Goal: Complete application form

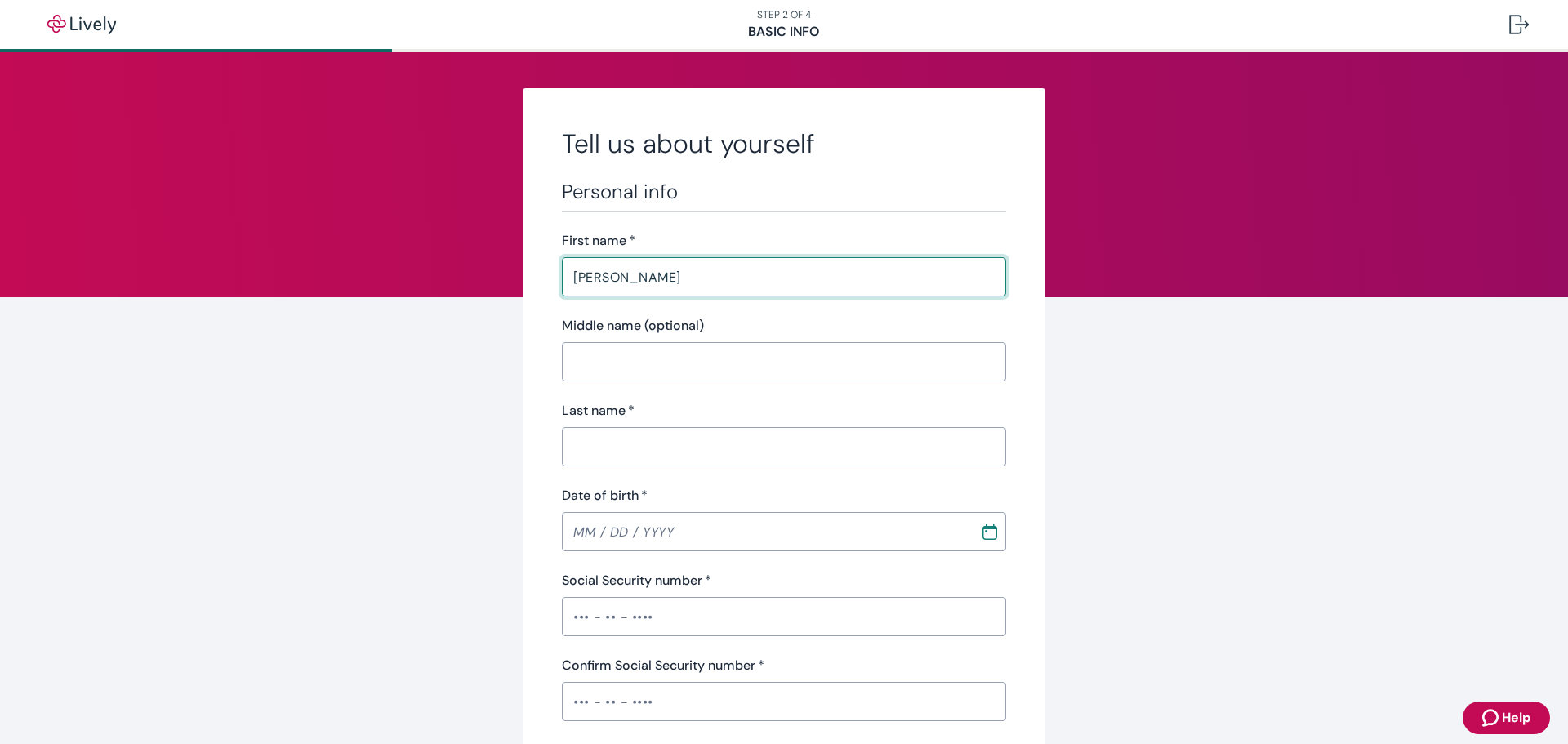
type input "[PERSON_NAME]"
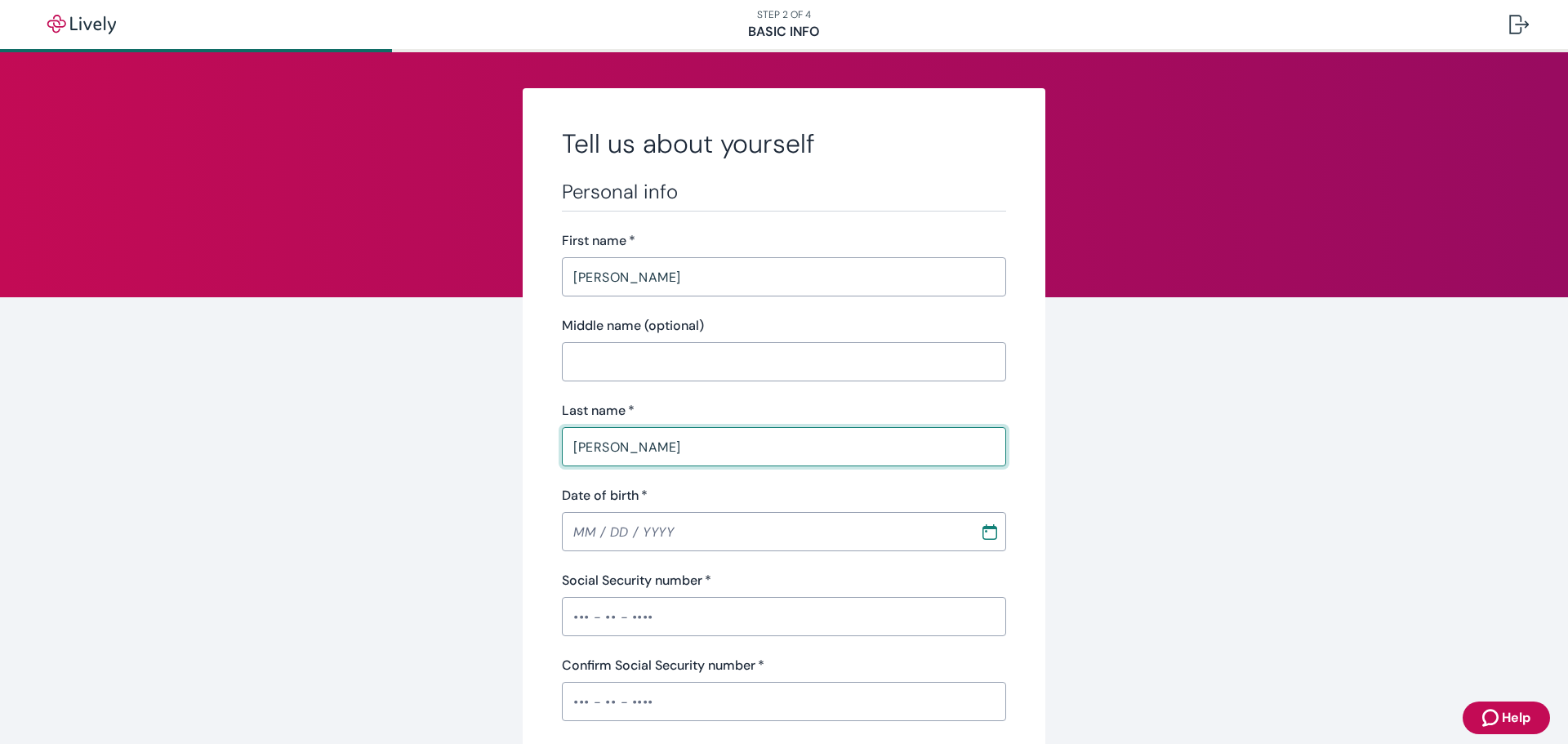
type input "[PERSON_NAME]"
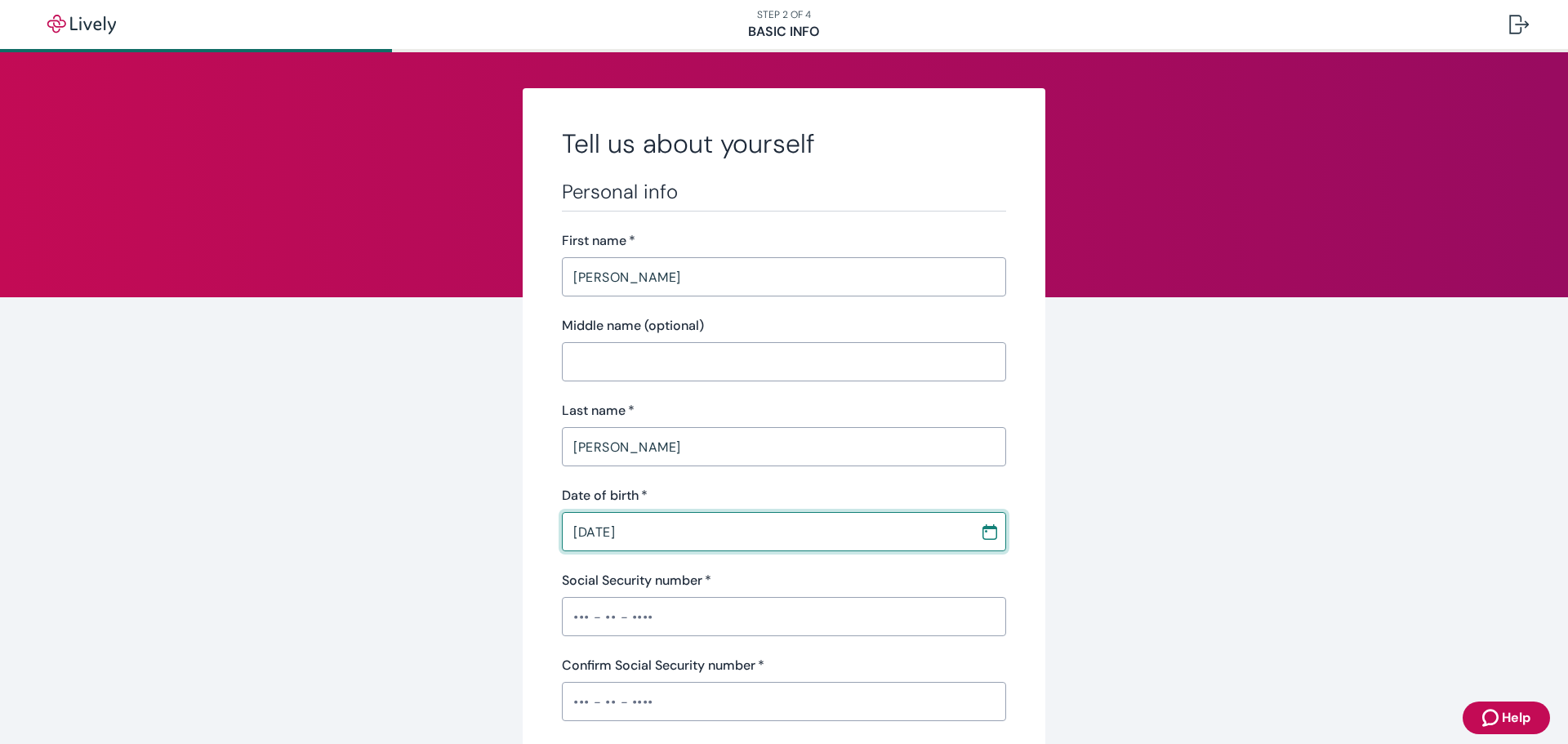
type input "[DATE]"
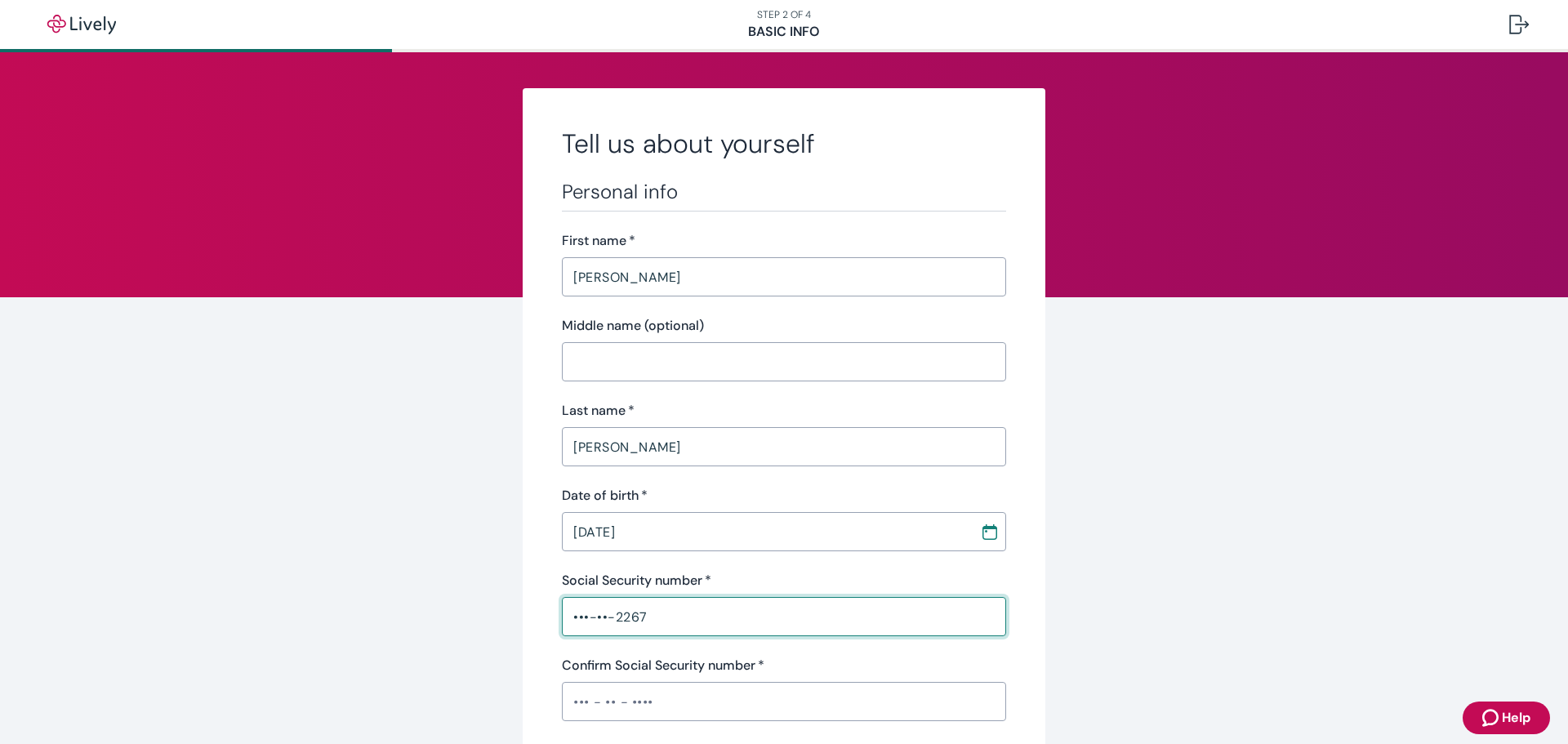
type input "•••-••-2267"
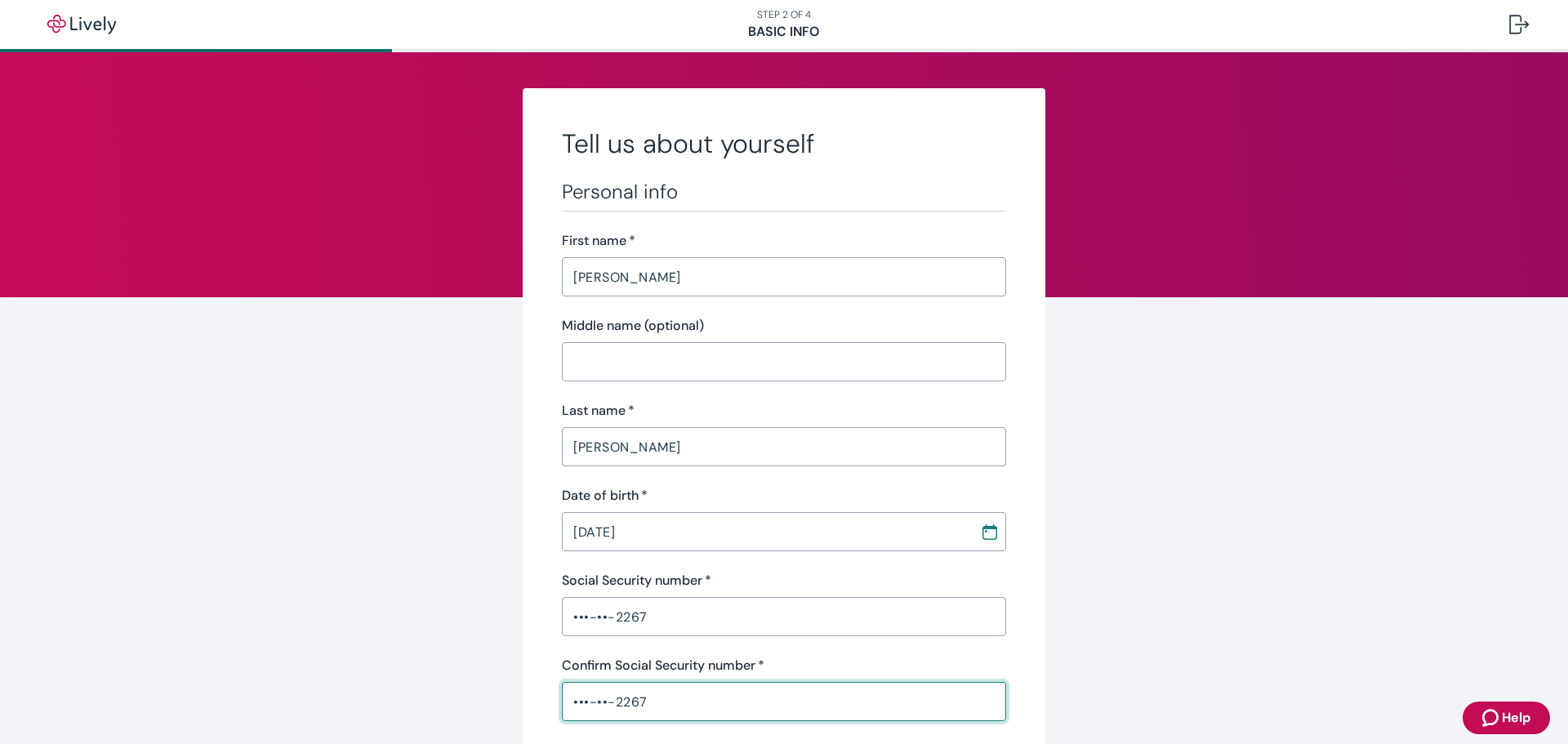
type input "•••-••-2267"
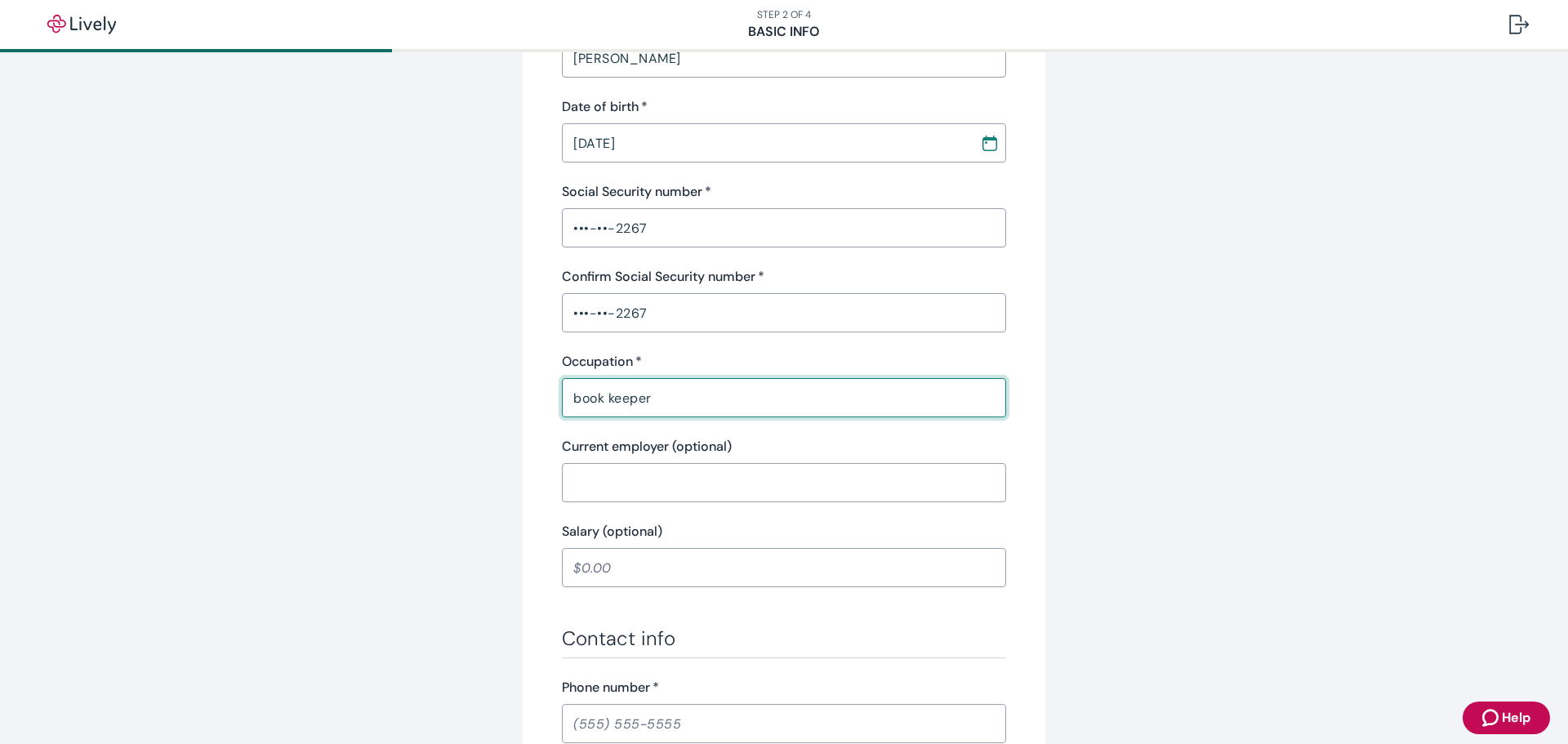
type input "book keeper"
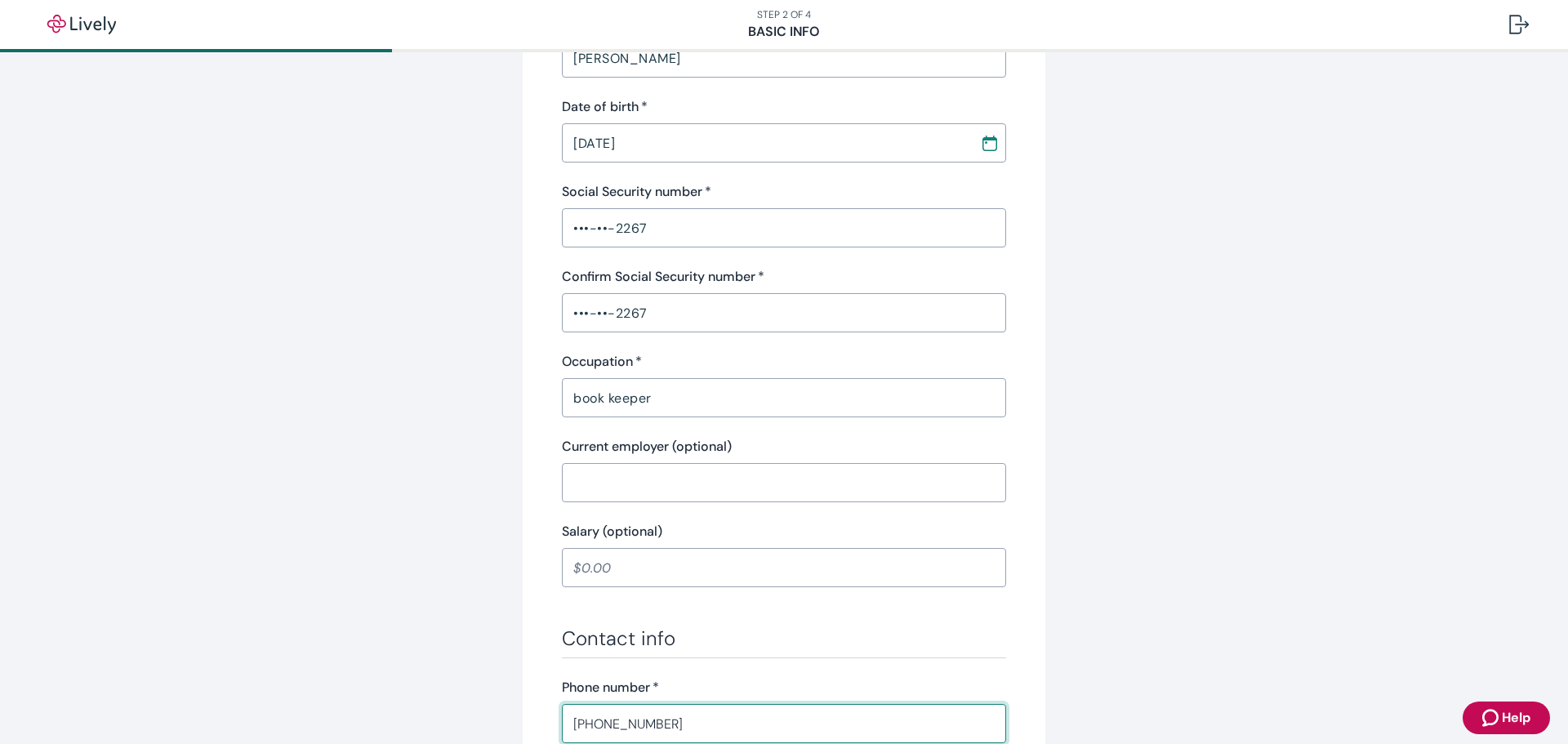
type input "[PHONE_NUMBER]"
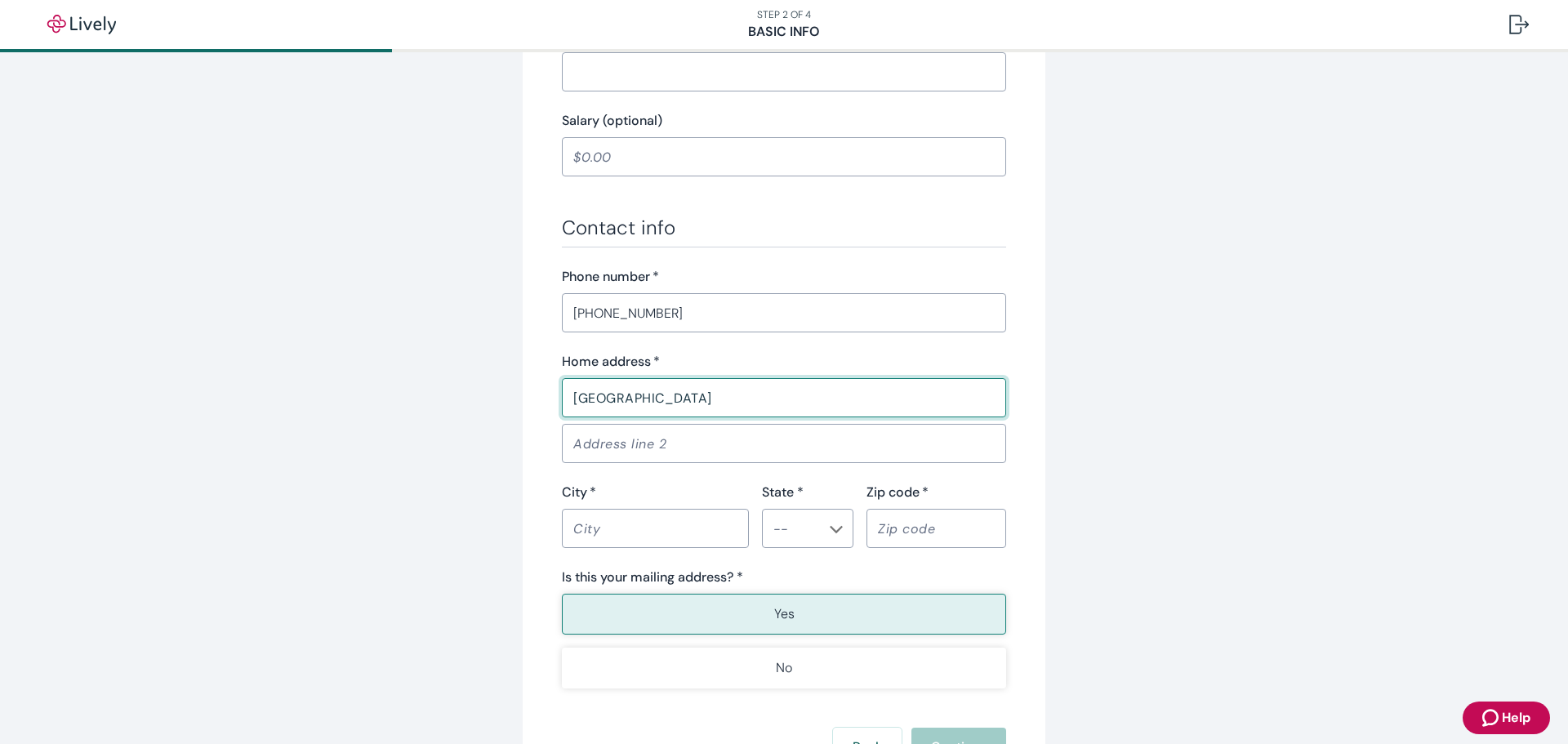
type input "[GEOGRAPHIC_DATA]"
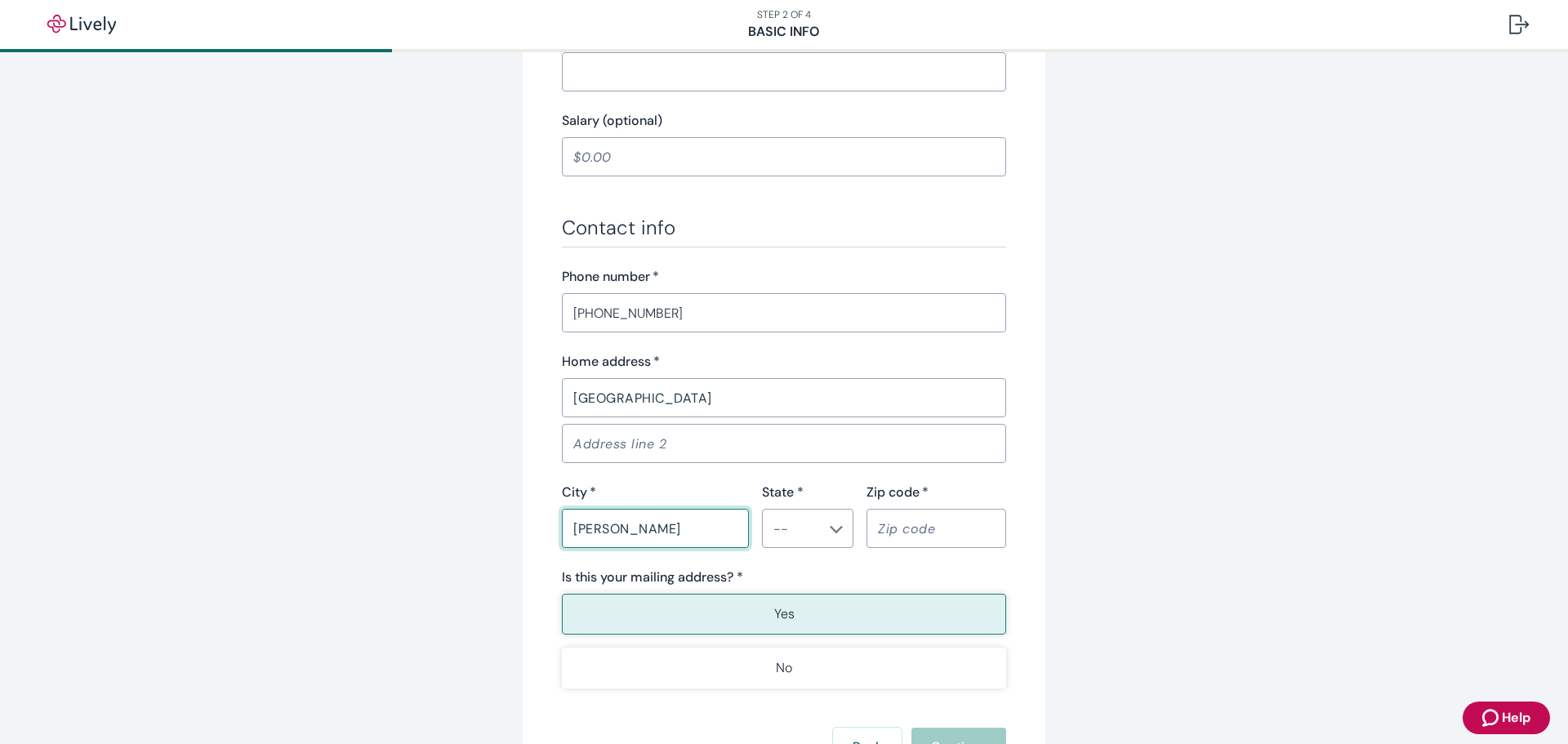
type input "[PERSON_NAME]"
type input "SC"
type input "29510"
click at [886, 624] on button "Yes" at bounding box center [784, 613] width 445 height 41
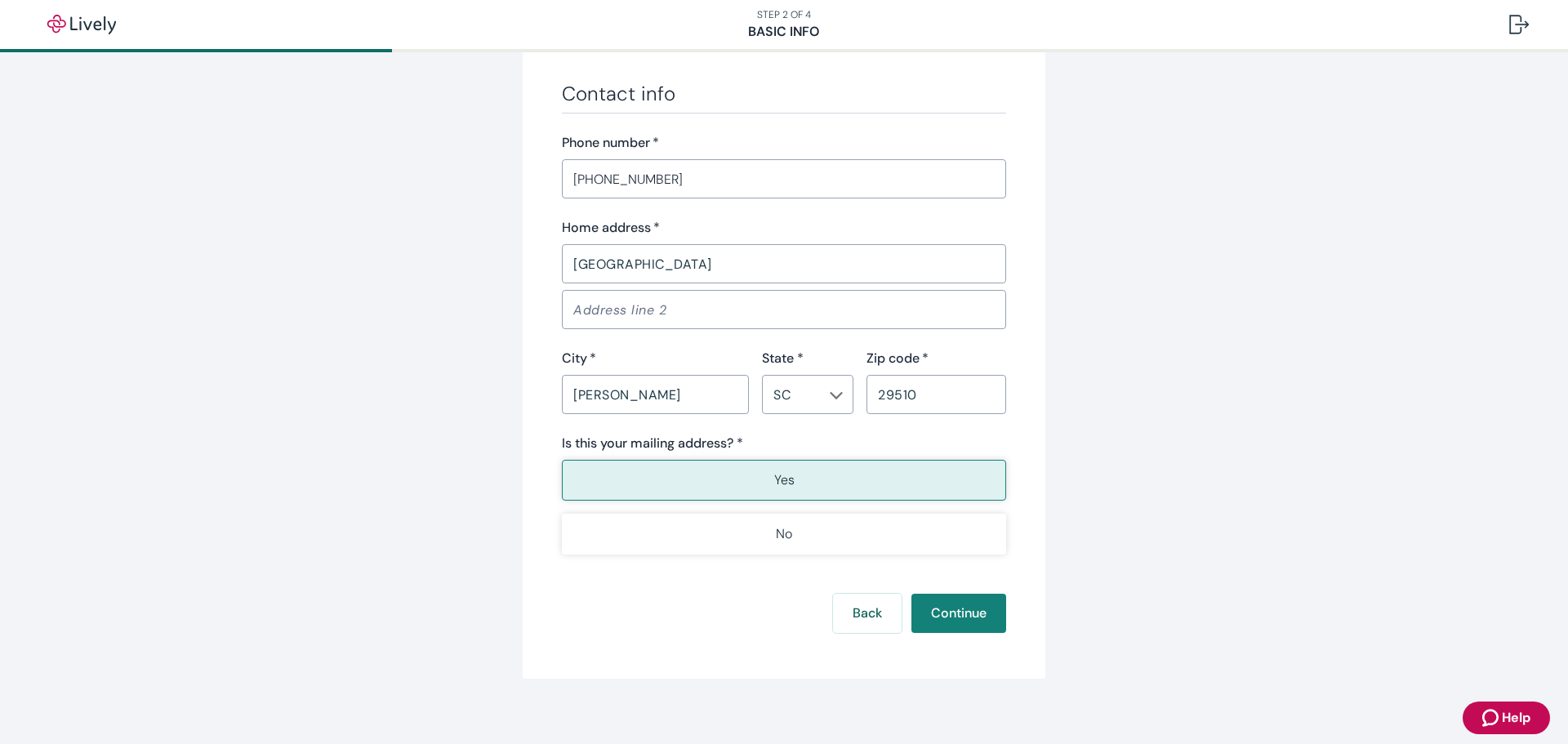
scroll to position [947, 0]
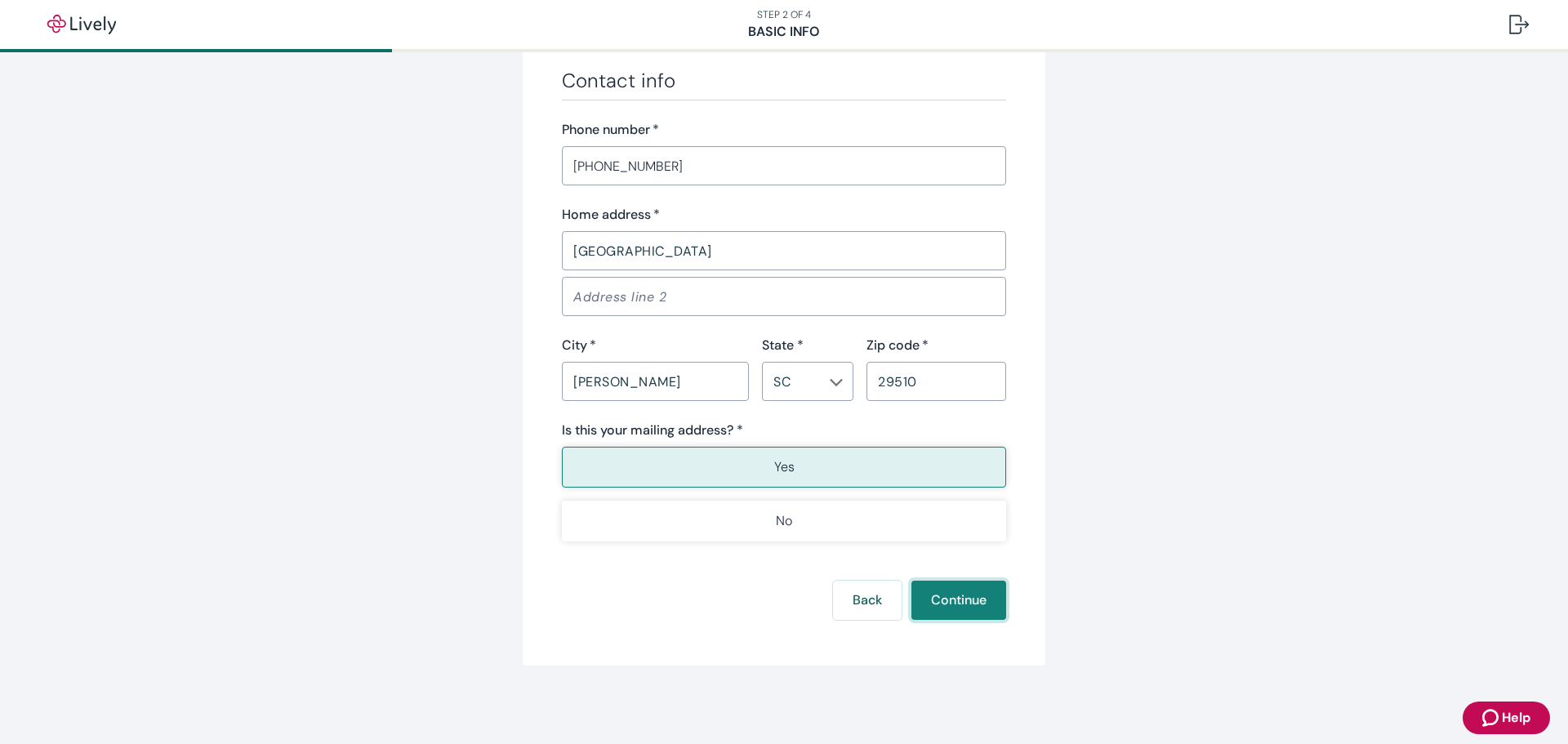
click at [975, 612] on button "Continue" at bounding box center [958, 600] width 95 height 39
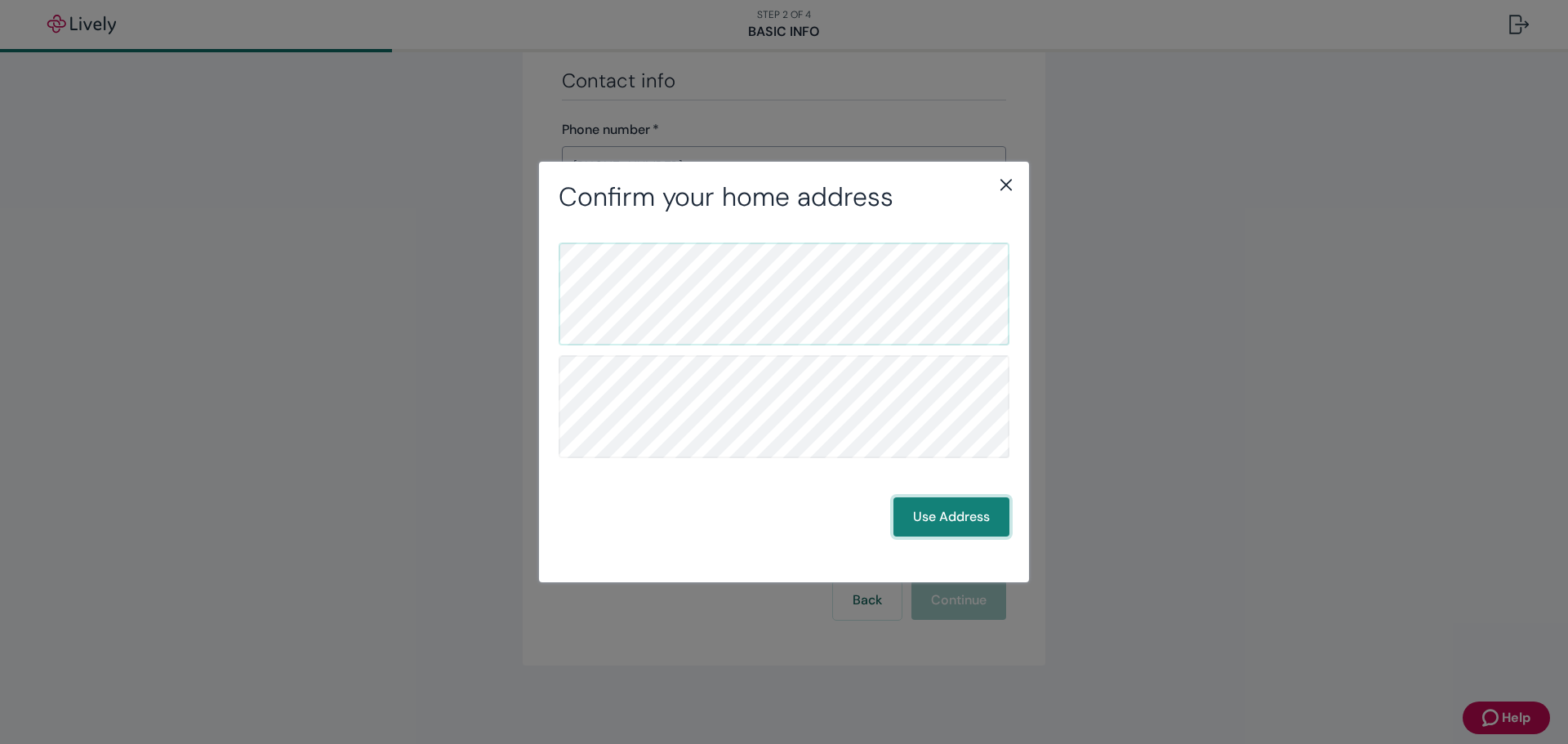
click at [963, 509] on button "Use Address" at bounding box center [951, 516] width 116 height 39
click at [975, 530] on button "Use Address" at bounding box center [951, 516] width 116 height 39
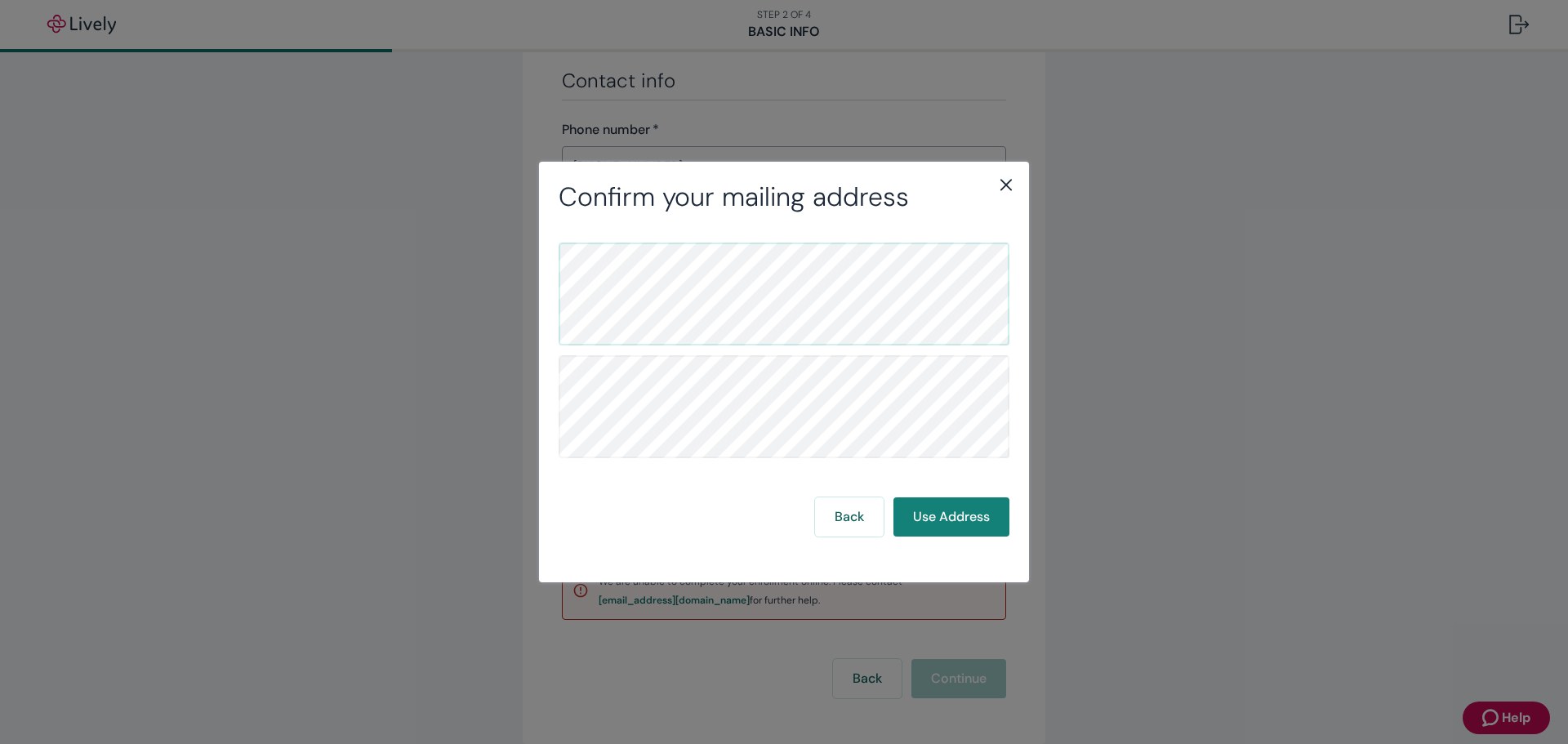
click at [1002, 178] on icon "close" at bounding box center [1006, 184] width 19 height 19
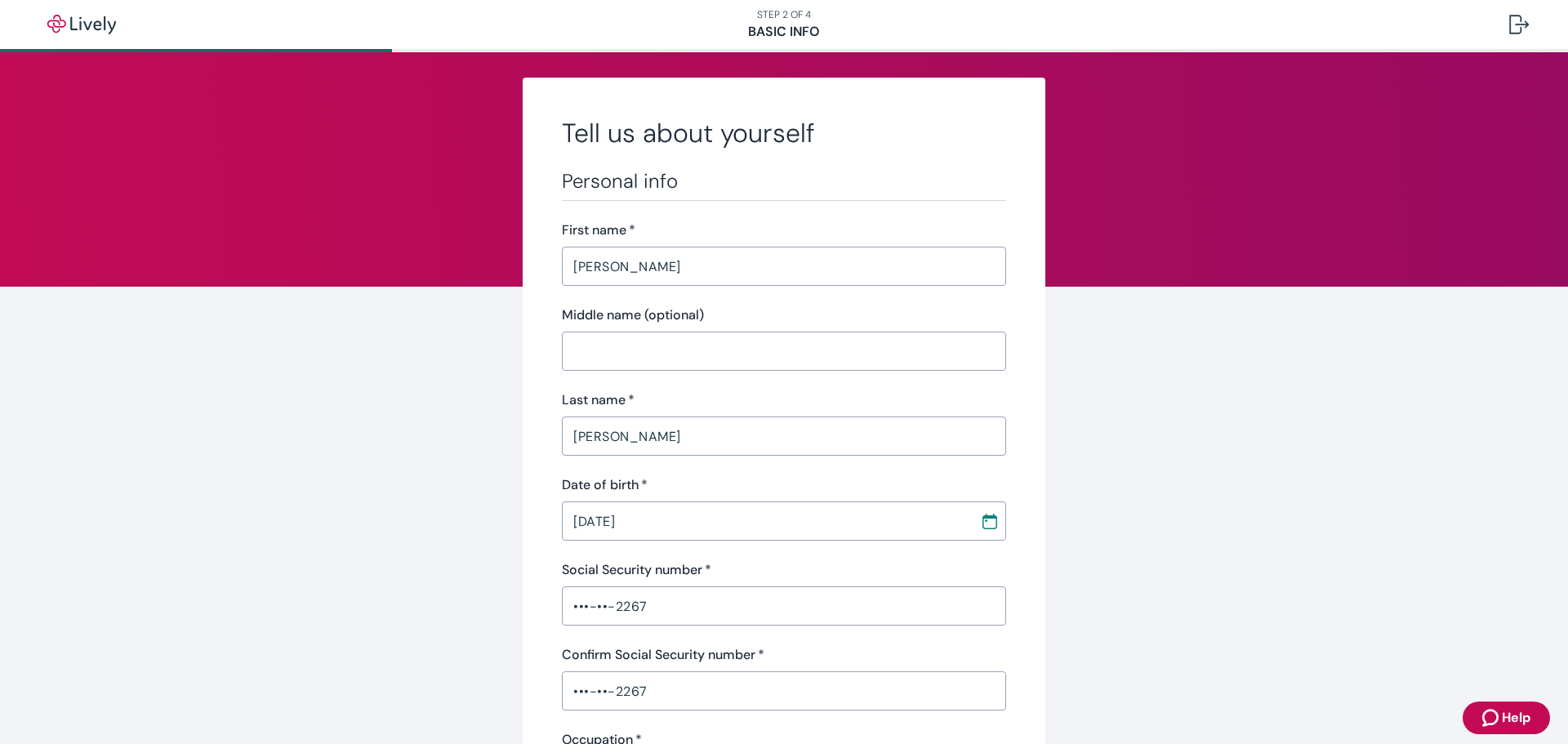
scroll to position [0, 0]
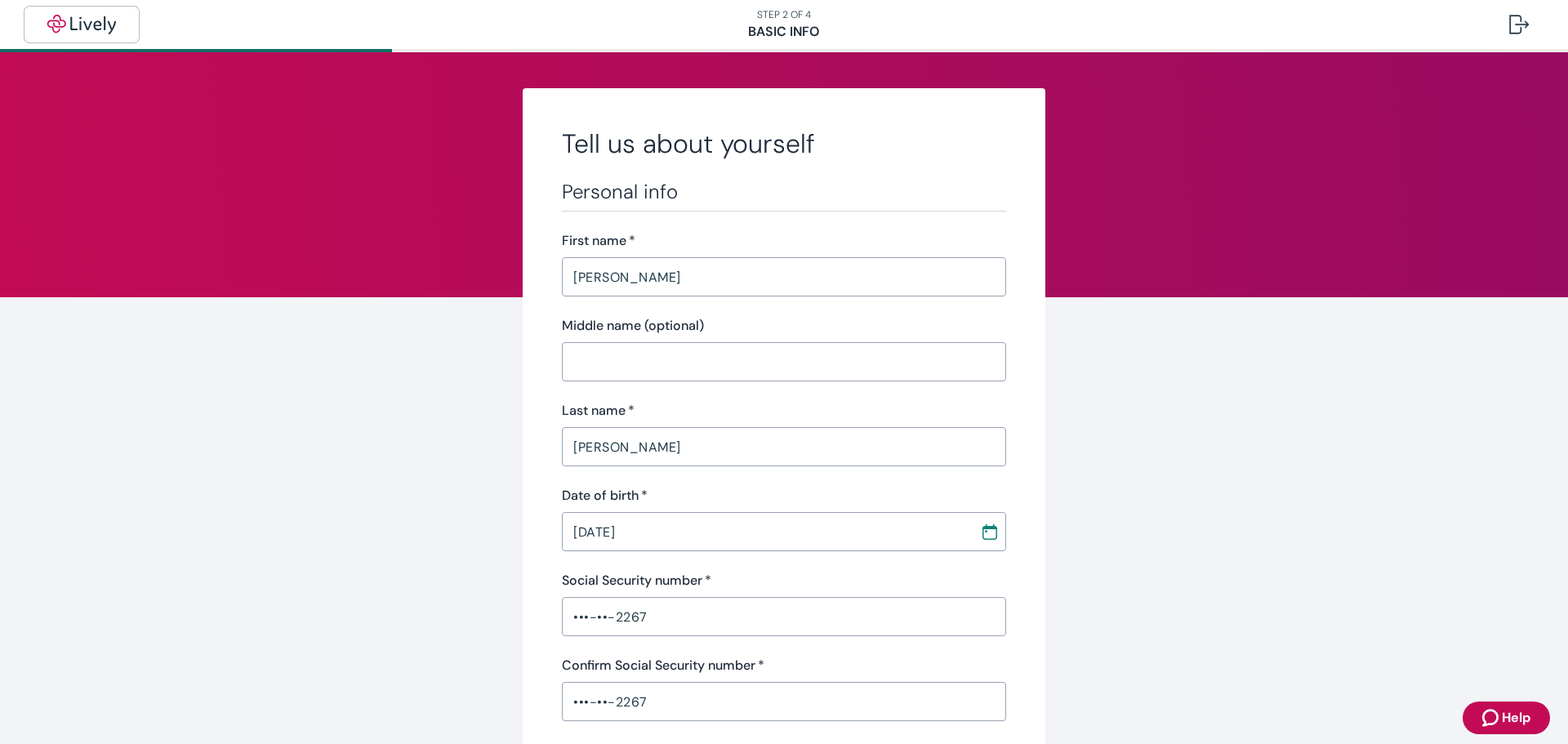
click at [90, 30] on img "button" at bounding box center [81, 24] width 91 height 19
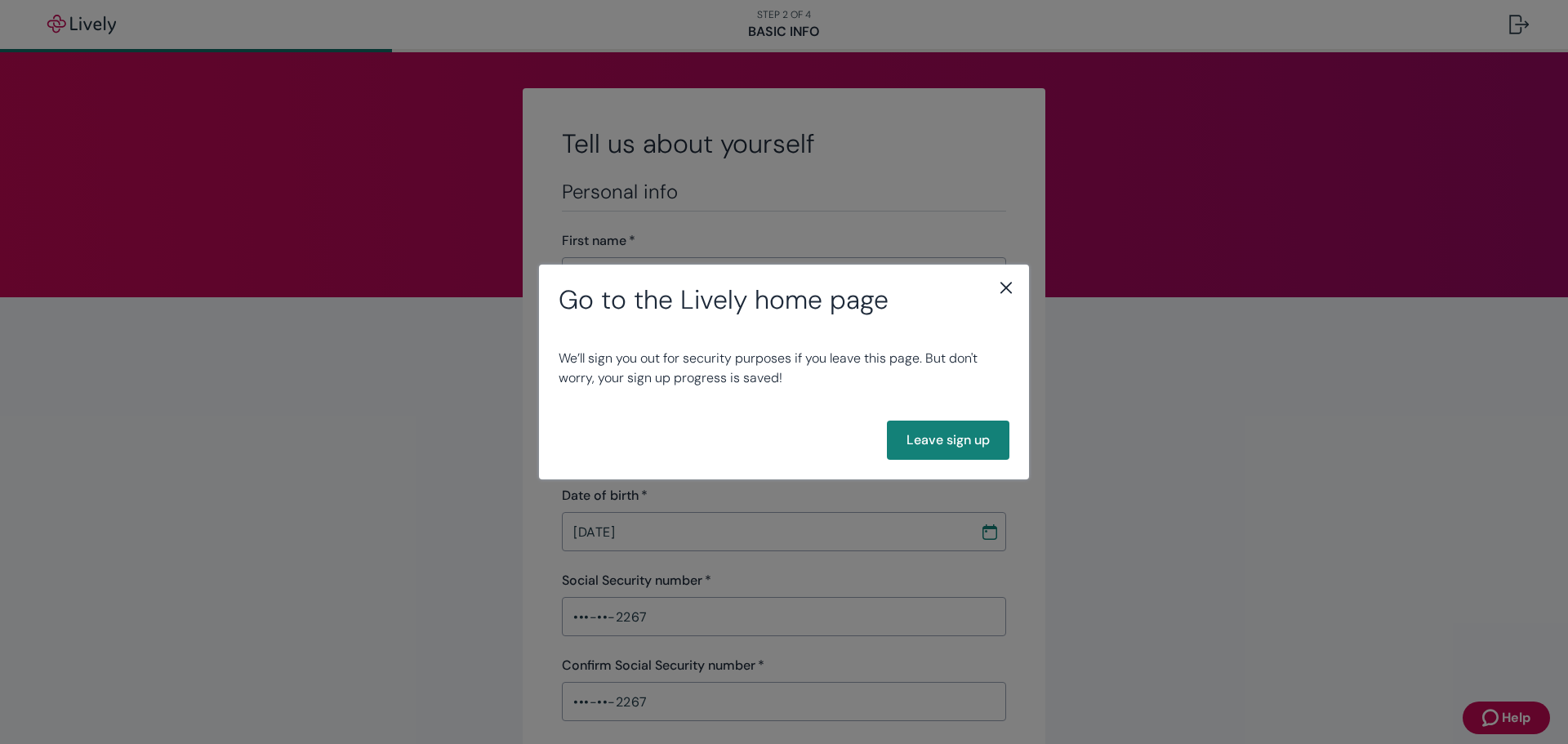
click at [1007, 286] on icon "close" at bounding box center [1006, 288] width 12 height 12
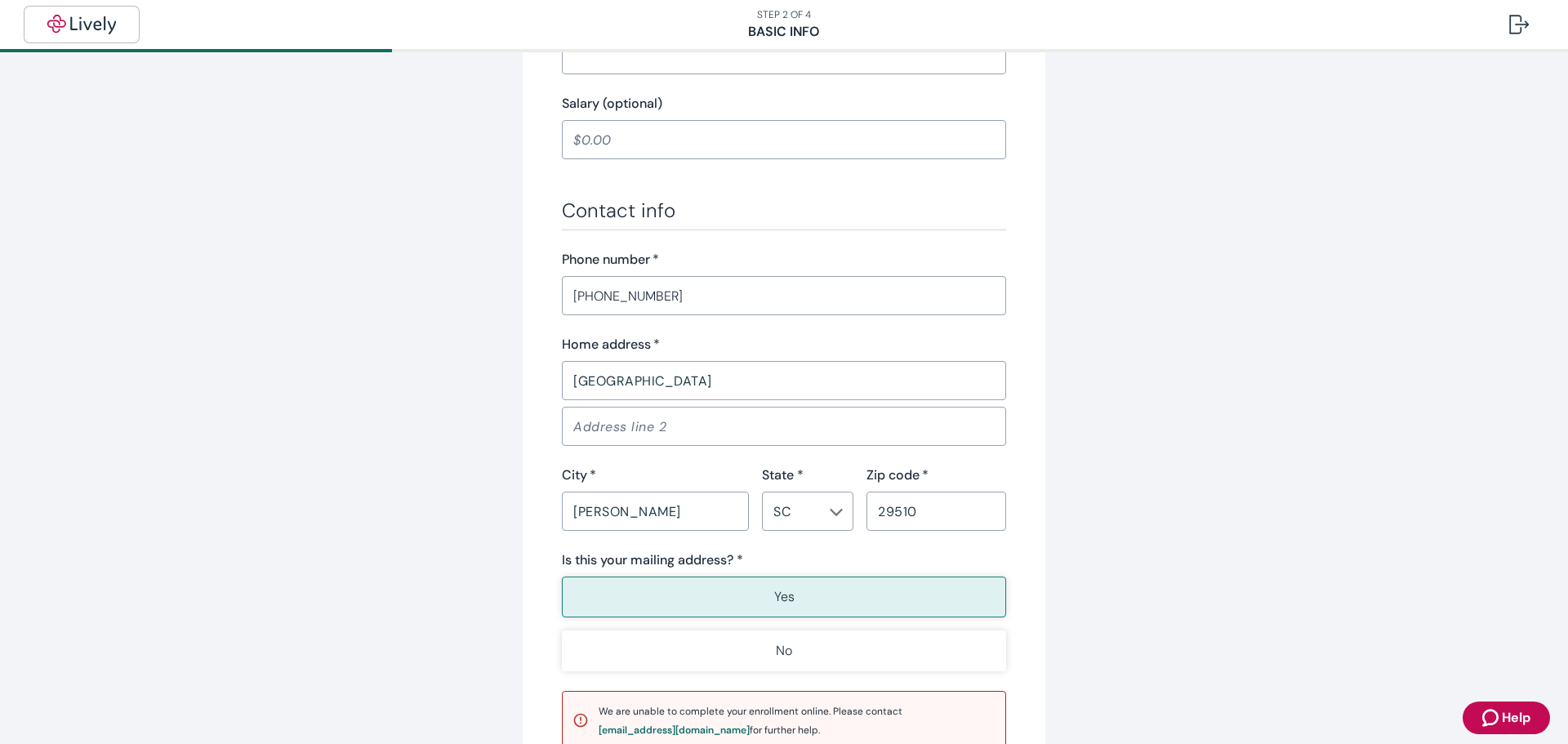
scroll to position [1024, 0]
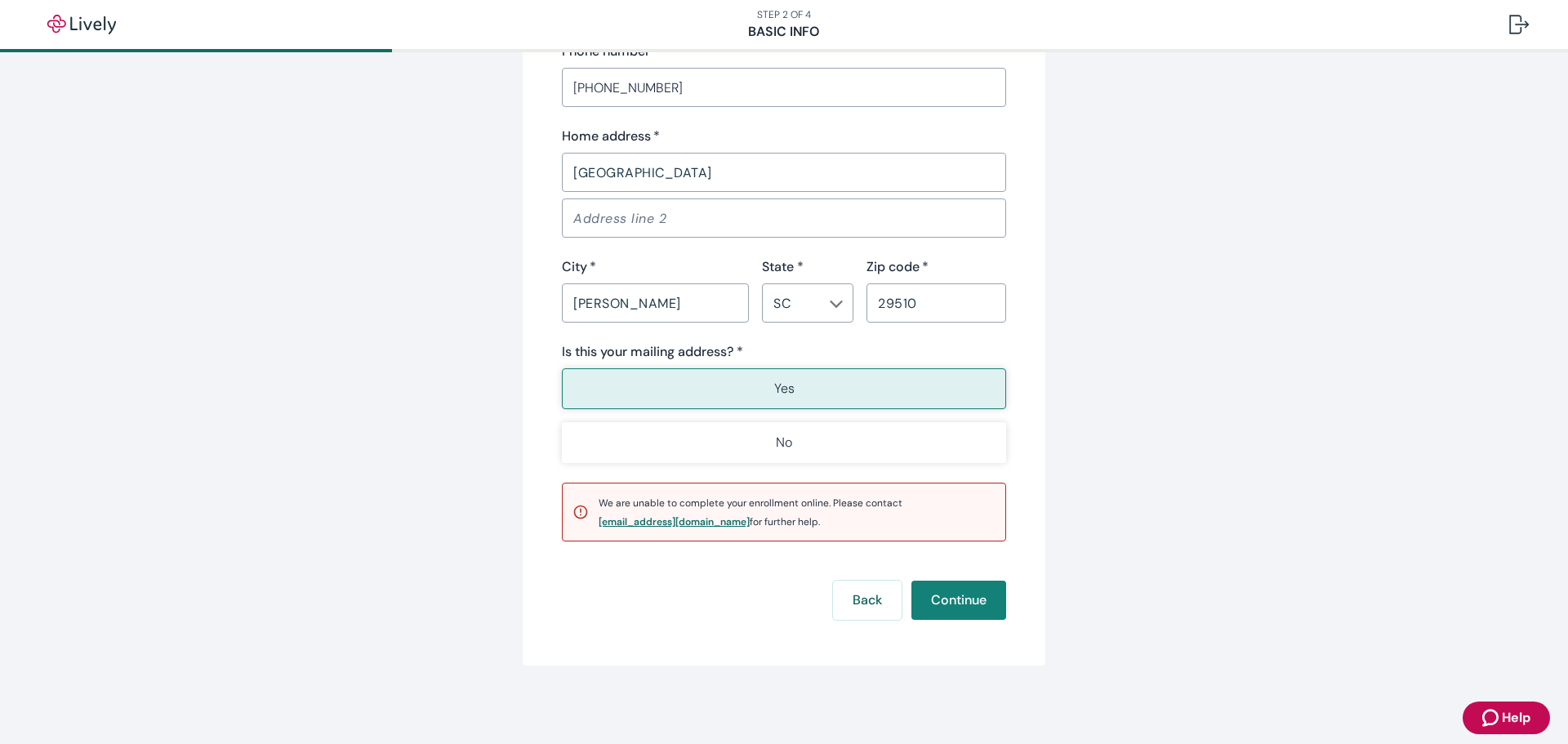
click at [673, 519] on div "[EMAIL_ADDRESS][DOMAIN_NAME]" at bounding box center [673, 521] width 151 height 10
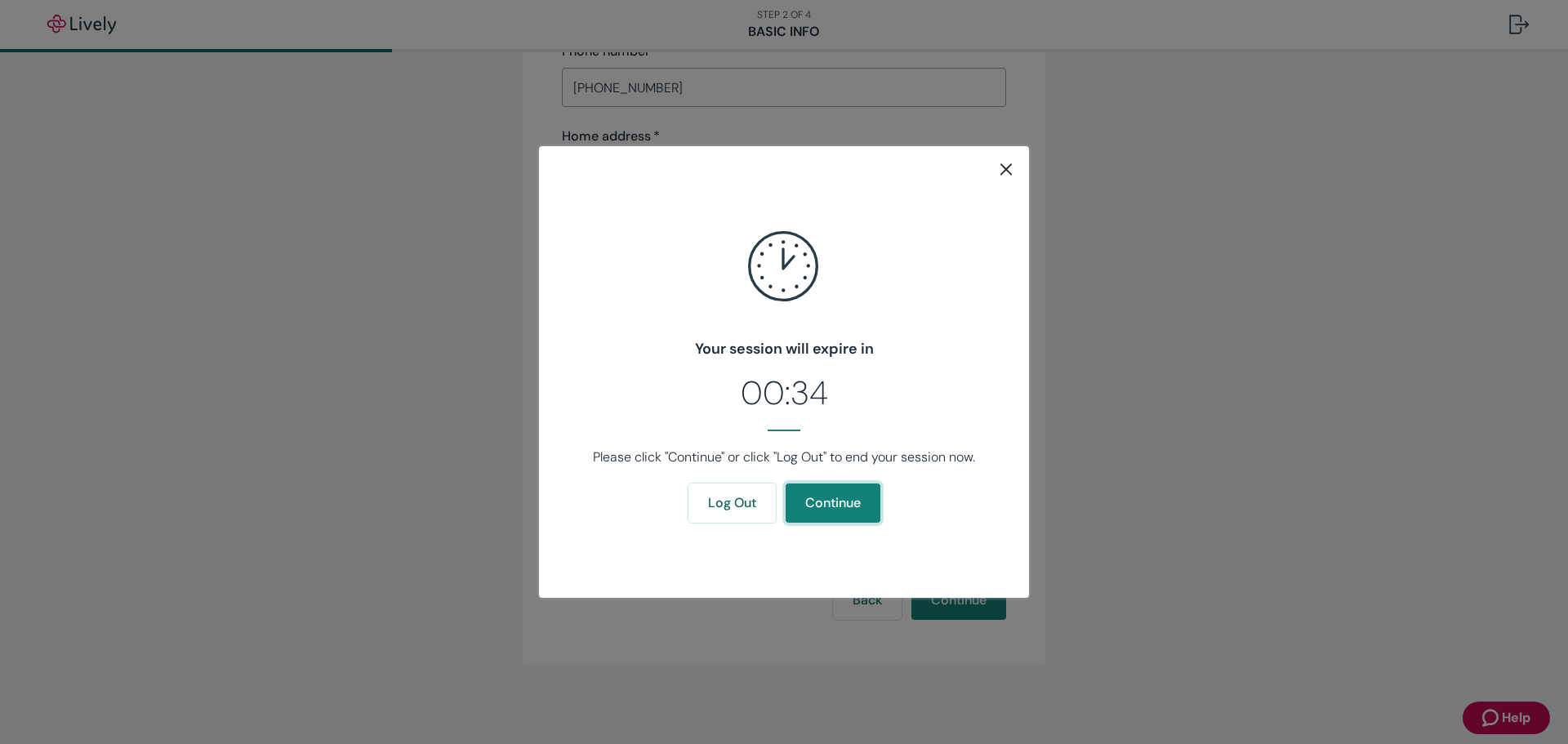
click at [838, 511] on button "Continue" at bounding box center [832, 502] width 95 height 39
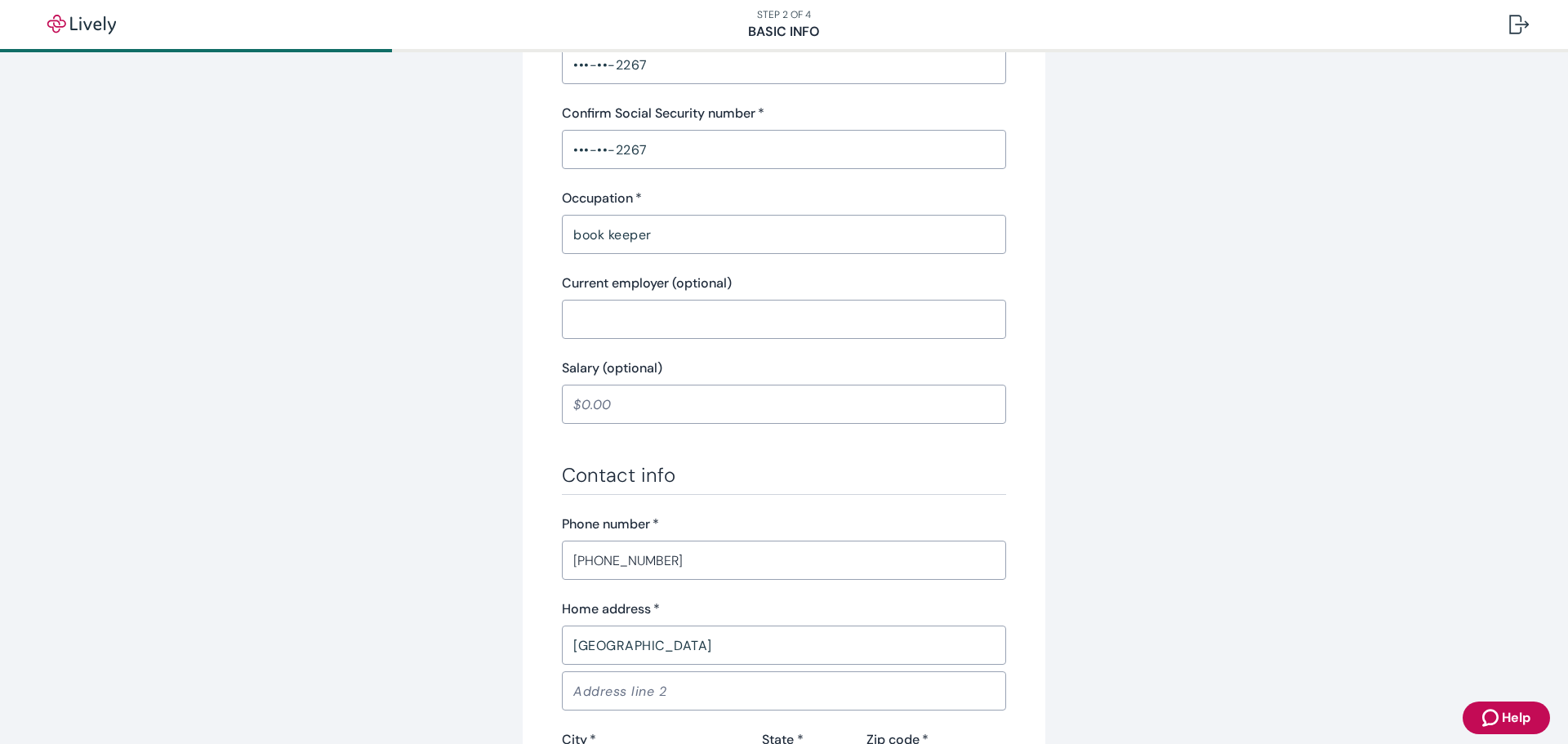
scroll to position [535, 0]
